Goal: Complete application form

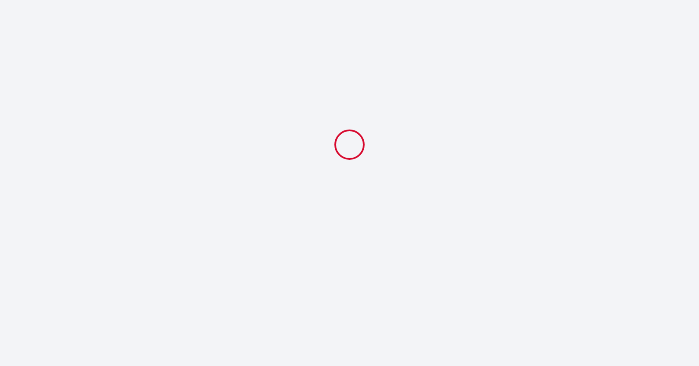
select select
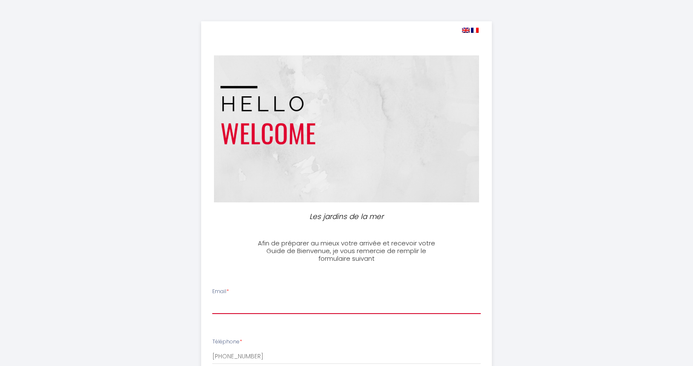
click at [238, 305] on input "Email *" at bounding box center [346, 306] width 269 height 15
type input "[PERSON_NAME][EMAIL_ADDRESS][DOMAIN_NAME]"
click at [281, 343] on div "Téléphone * [PHONE_NUMBER]" at bounding box center [347, 351] width 280 height 26
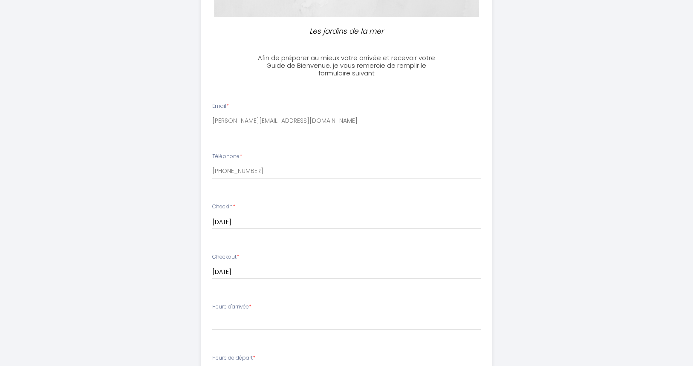
scroll to position [187, 0]
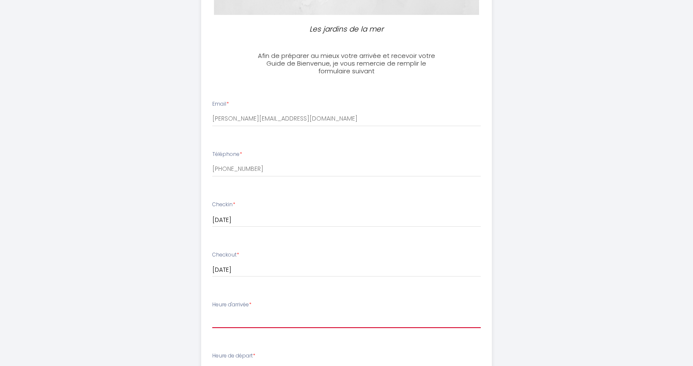
click at [258, 324] on select "16:00 16:30 17:00 17:30 18:00 18:30 19:00 19:30 20:00 20:30 21:00" at bounding box center [346, 320] width 269 height 16
select select "18:30"
click at [212, 312] on select "16:00 16:30 17:00 17:30 18:00 18:30 19:00 19:30 20:00 20:30 21:00" at bounding box center [346, 320] width 269 height 16
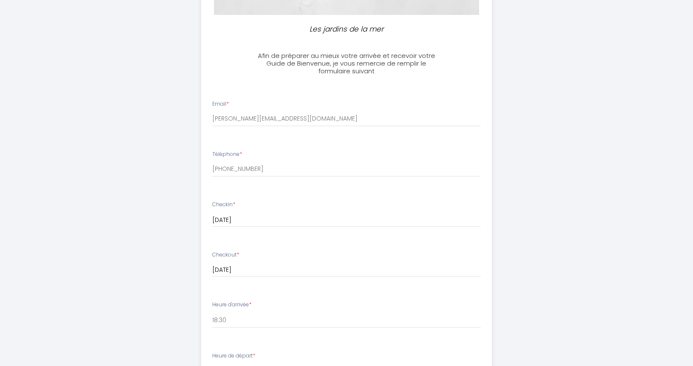
click at [305, 346] on ul "Email * [PERSON_NAME][EMAIL_ADDRESS][DOMAIN_NAME] Téléphone * [PHONE_NUMBER] Ch…" at bounding box center [346, 330] width 301 height 481
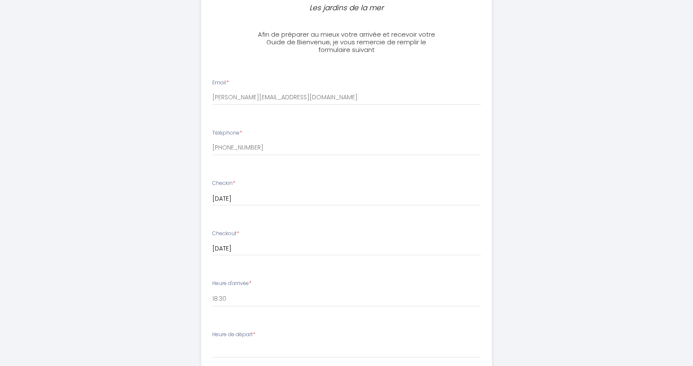
scroll to position [222, 0]
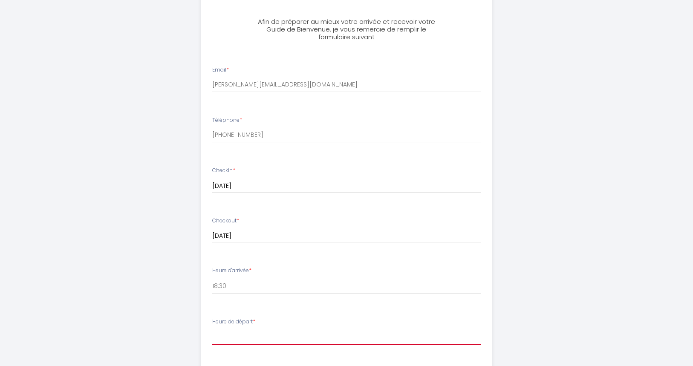
click at [292, 336] on select "00:00 00:30 01:00 01:30 02:00 02:30 03:00 03:30 04:00 04:30 05:00 05:30 06:00 0…" at bounding box center [346, 337] width 269 height 16
select select "10:00"
click at [212, 329] on select "00:00 00:30 01:00 01:30 02:00 02:30 03:00 03:30 04:00 04:30 05:00 05:30 06:00 0…" at bounding box center [346, 337] width 269 height 16
click at [441, 357] on li "Heure de départ * 00:00 00:30 01:00 01:30 02:00 02:30 03:00 03:30 04:00 04:30 0…" at bounding box center [347, 336] width 290 height 46
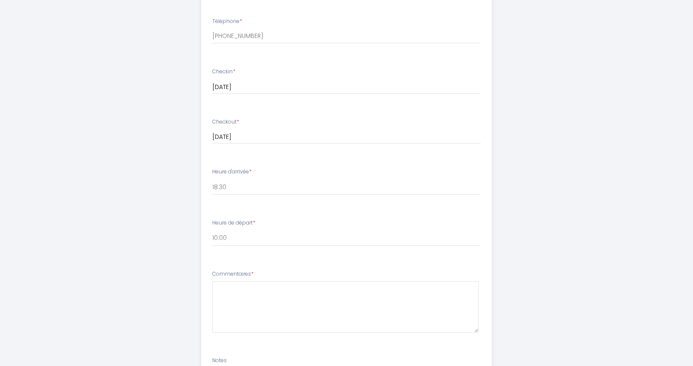
scroll to position [324, 0]
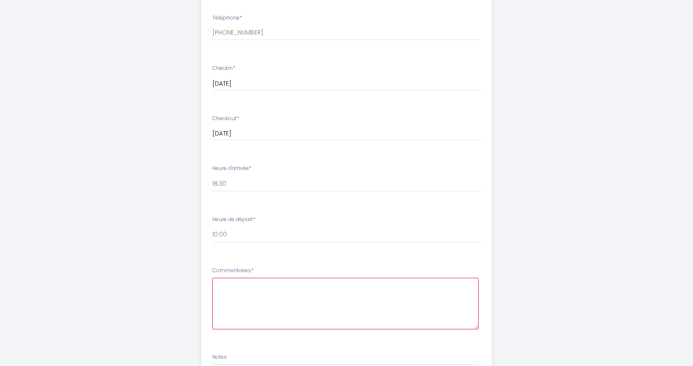
click at [261, 293] on textarea at bounding box center [345, 304] width 267 height 52
type textarea "Bonjour, Nous arriverons en fin de journée si celà est possible vous pouvez nou…"
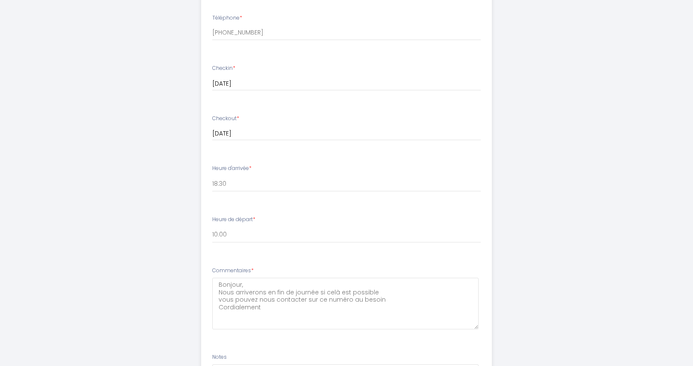
click at [341, 346] on ul "Email * [PERSON_NAME][EMAIL_ADDRESS][DOMAIN_NAME] Téléphone * [PHONE_NUMBER] Ch…" at bounding box center [346, 194] width 301 height 481
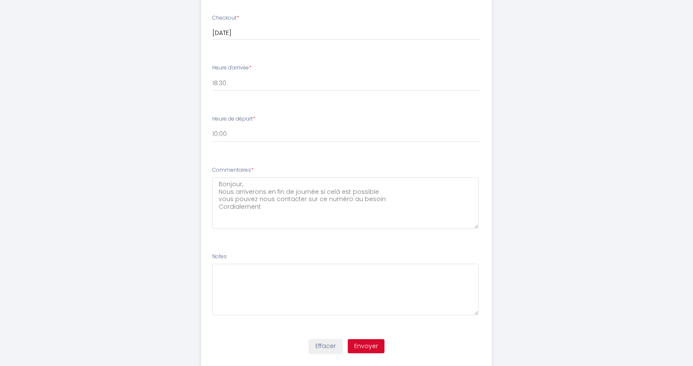
scroll to position [426, 0]
click at [368, 345] on button "Envoyer" at bounding box center [366, 344] width 37 height 14
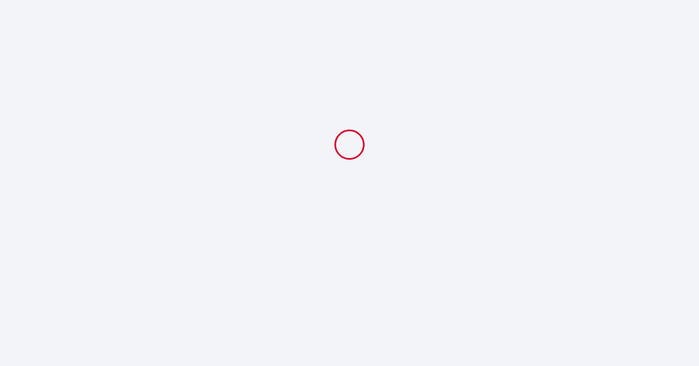
select select "18:30"
select select "10:00"
